Goal: Task Accomplishment & Management: Manage account settings

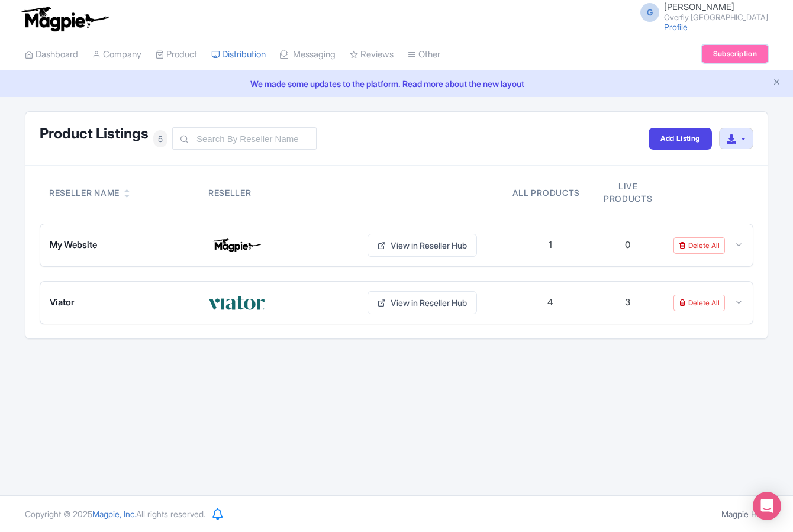
click at [728, 56] on link "Subscription" at bounding box center [735, 54] width 66 height 18
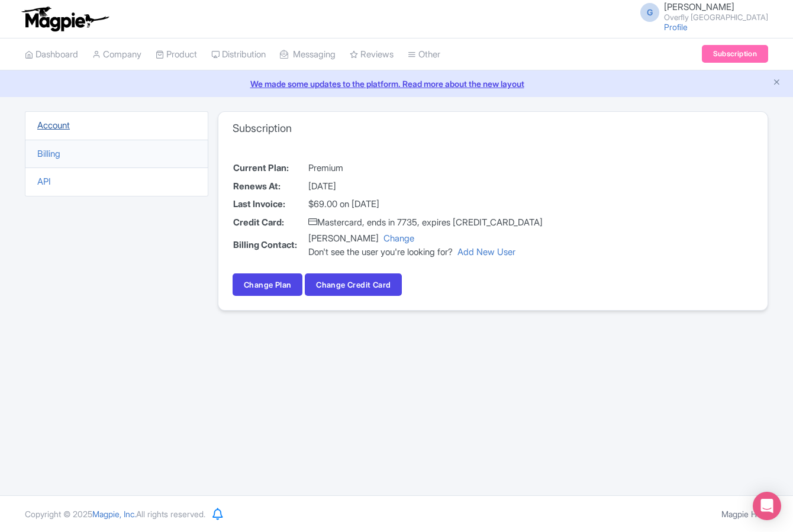
click at [70, 124] on link "Account" at bounding box center [53, 125] width 33 height 11
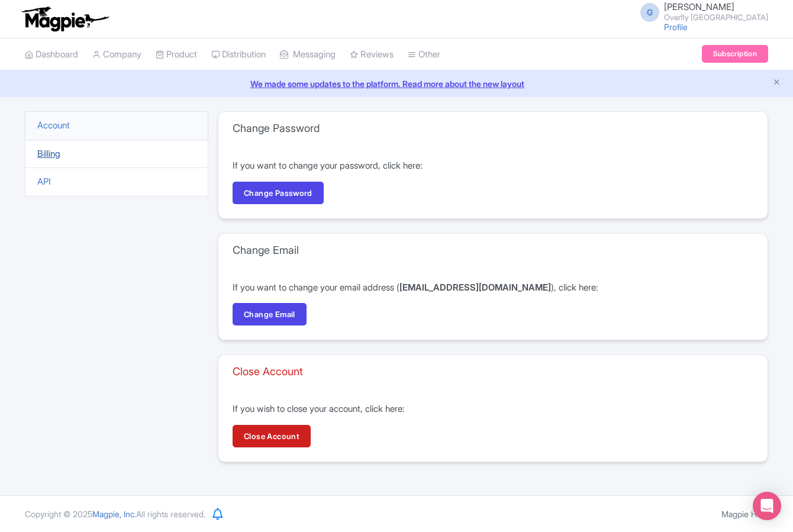
click at [44, 155] on link "Billing" at bounding box center [48, 153] width 23 height 11
